Goal: Navigation & Orientation: Find specific page/section

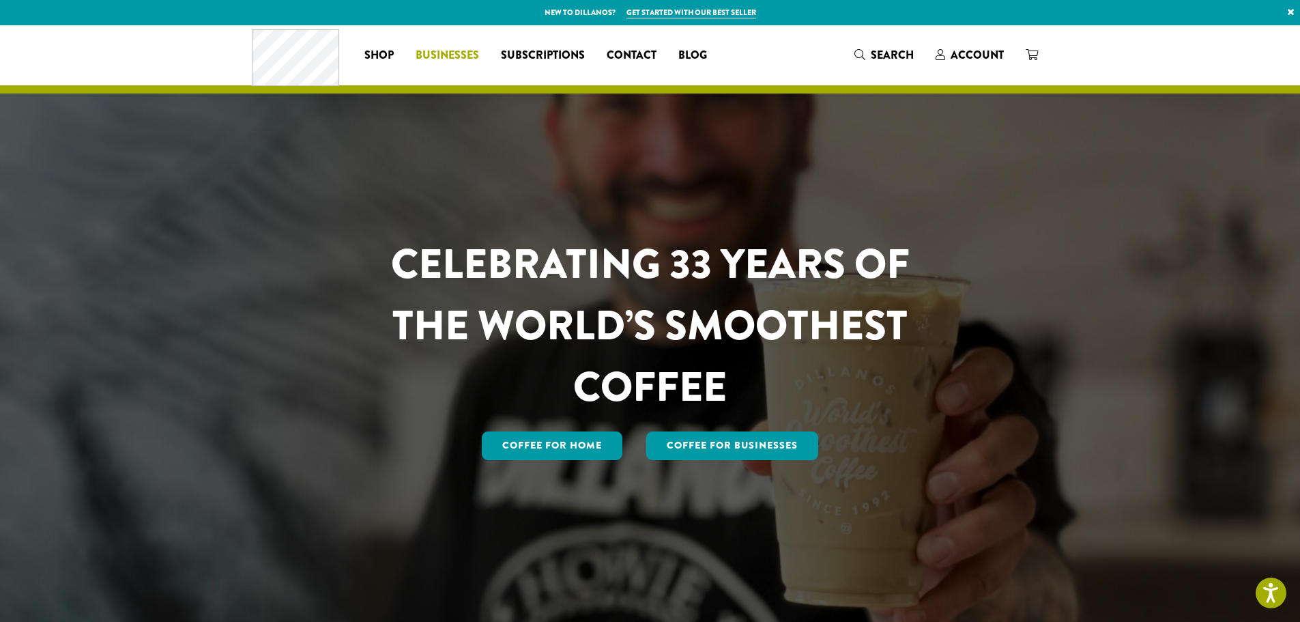
click at [431, 58] on span "Businesses" at bounding box center [447, 55] width 63 height 17
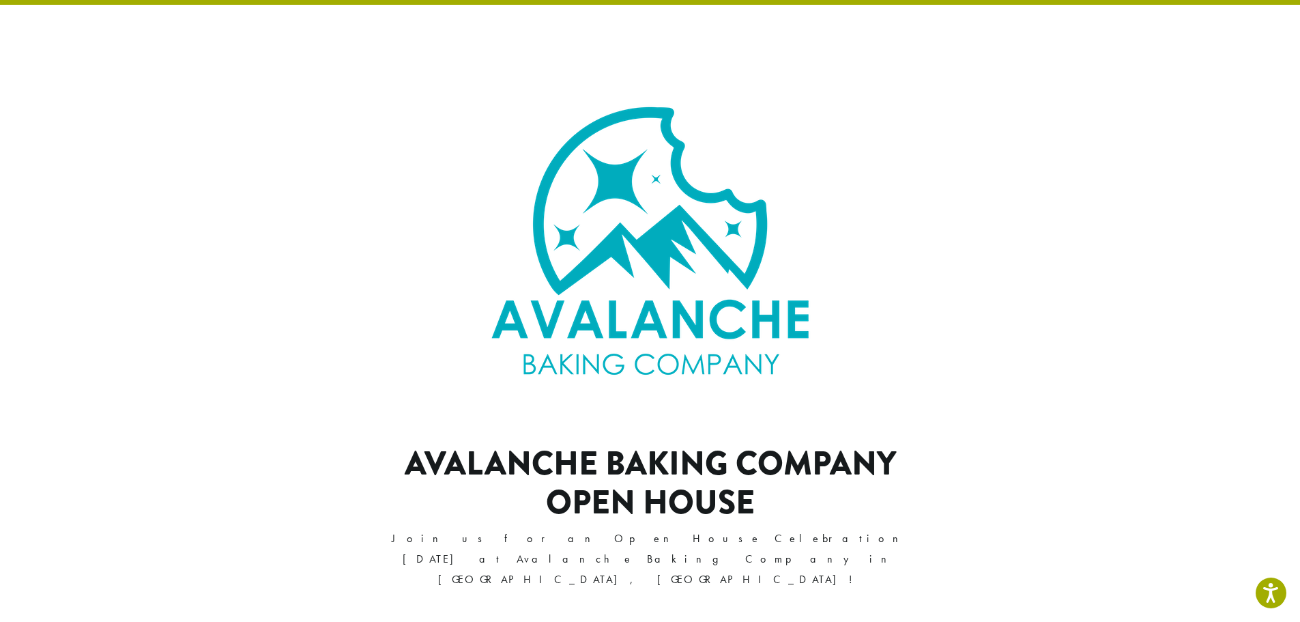
scroll to position [81, 0]
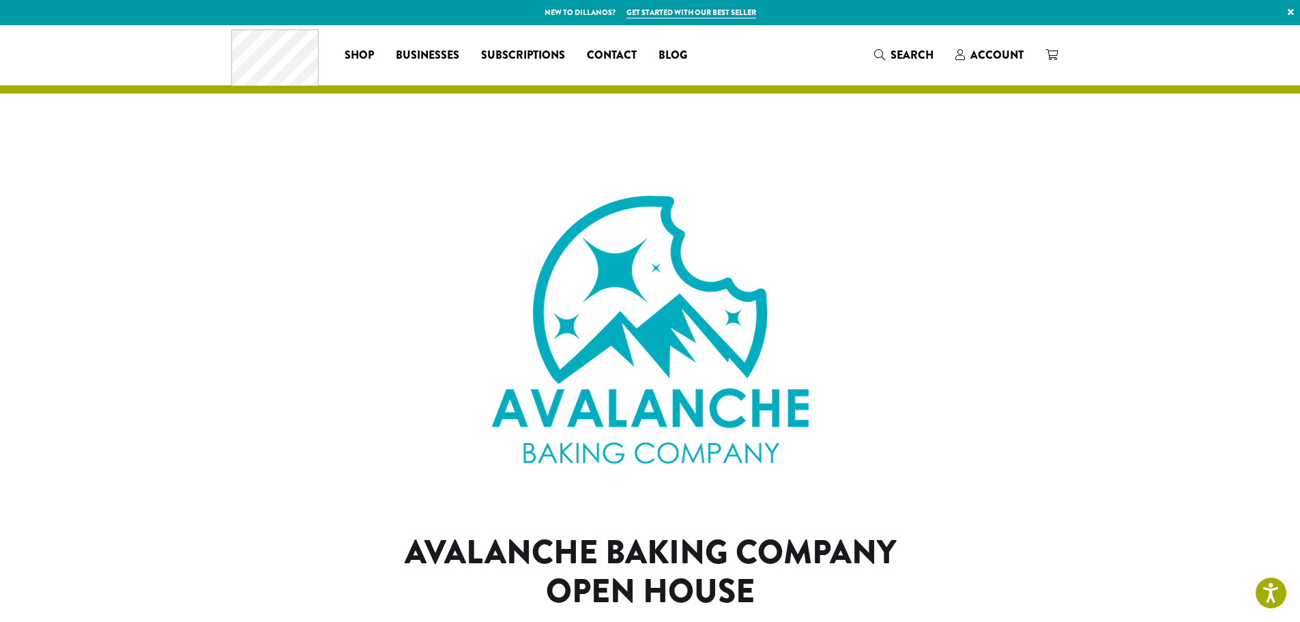
click at [590, 10] on p "New to Dillanos? Get started with our best seller ×" at bounding box center [650, 12] width 1300 height 25
click at [425, 55] on span "Businesses" at bounding box center [427, 55] width 63 height 17
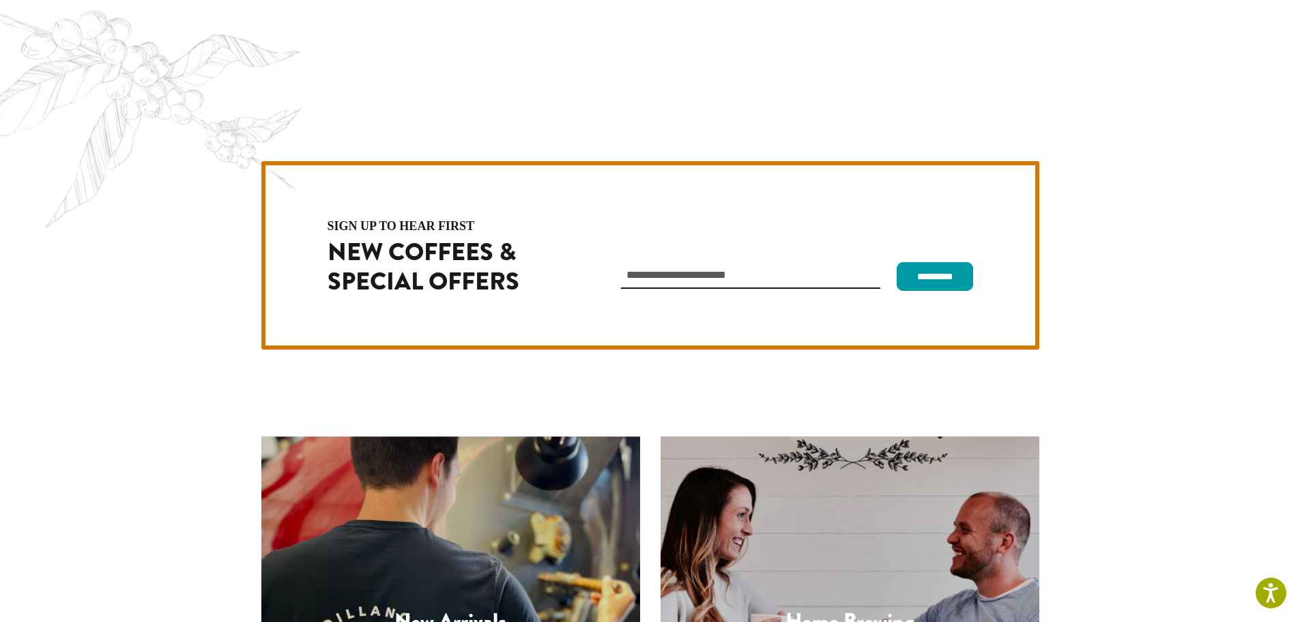
scroll to position [3856, 0]
